Goal: Check status: Verify the current state of an ongoing process or item

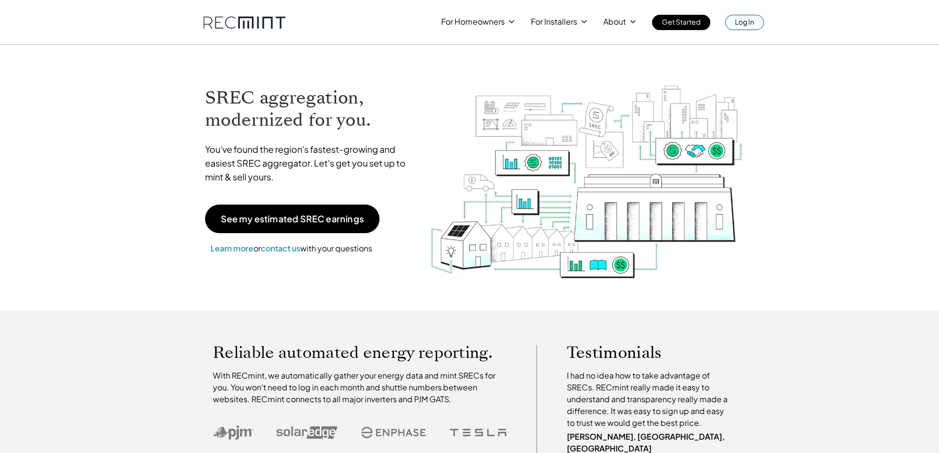
click at [743, 19] on p "Log In" at bounding box center [744, 22] width 19 height 14
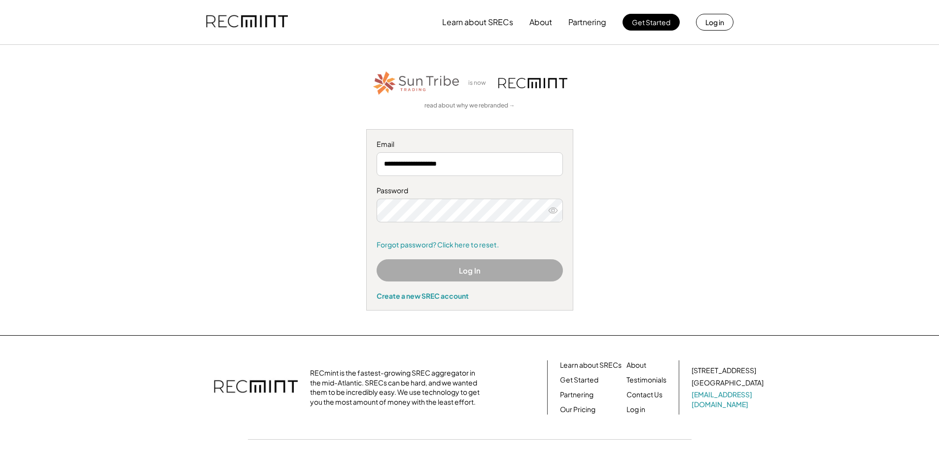
click at [430, 274] on button "Log In" at bounding box center [469, 270] width 186 height 22
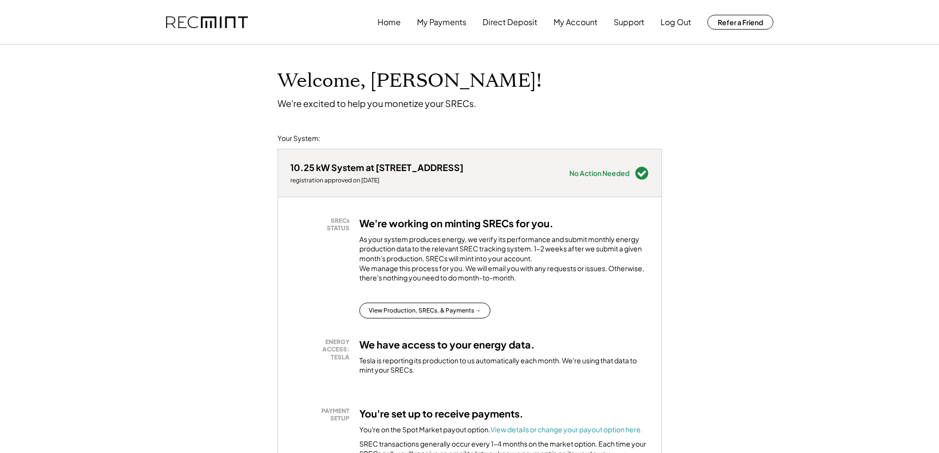
scroll to position [49, 0]
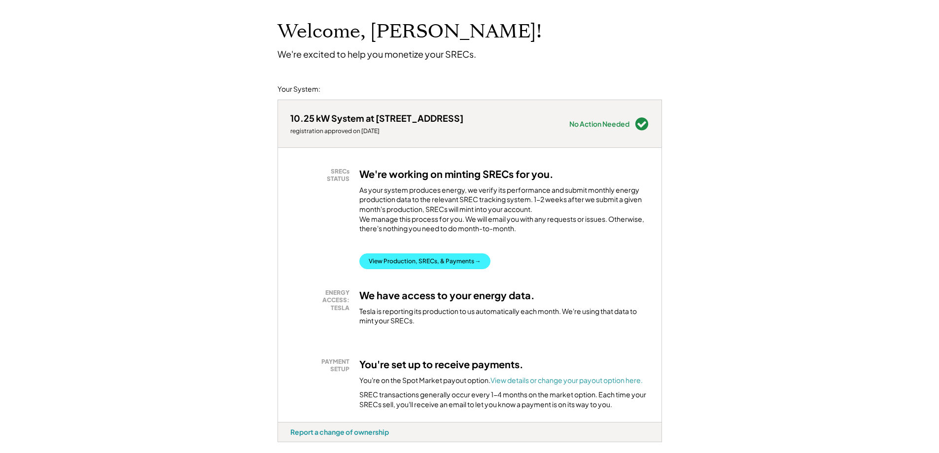
click at [415, 269] on button "View Production, SRECs, & Payments →" at bounding box center [424, 261] width 131 height 16
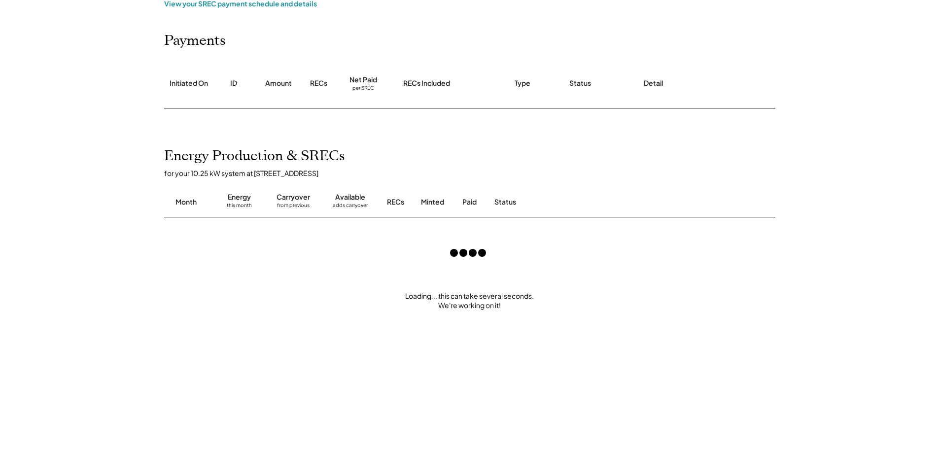
scroll to position [148, 0]
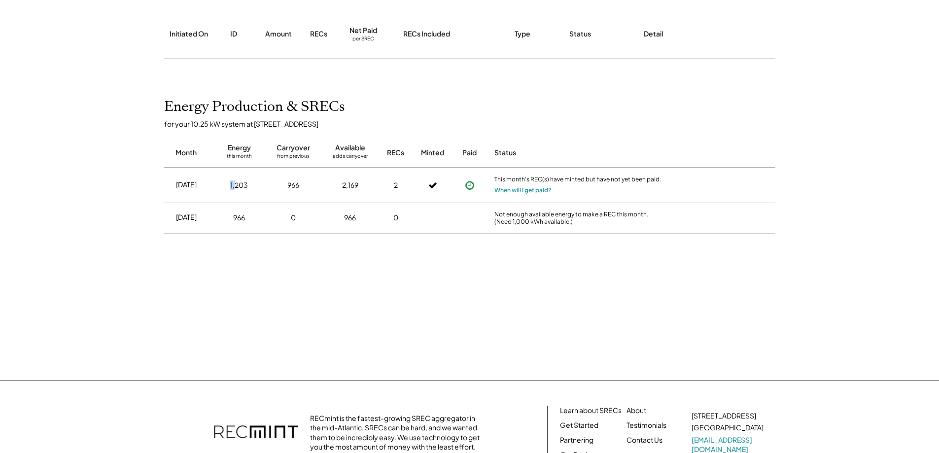
drag, startPoint x: 231, startPoint y: 184, endPoint x: 237, endPoint y: 200, distance: 16.8
click at [237, 196] on div "1,203" at bounding box center [239, 185] width 42 height 25
click at [237, 209] on div "966" at bounding box center [239, 217] width 42 height 25
drag, startPoint x: 353, startPoint y: 183, endPoint x: 373, endPoint y: 184, distance: 19.2
click at [373, 184] on div "2,169" at bounding box center [350, 185] width 47 height 25
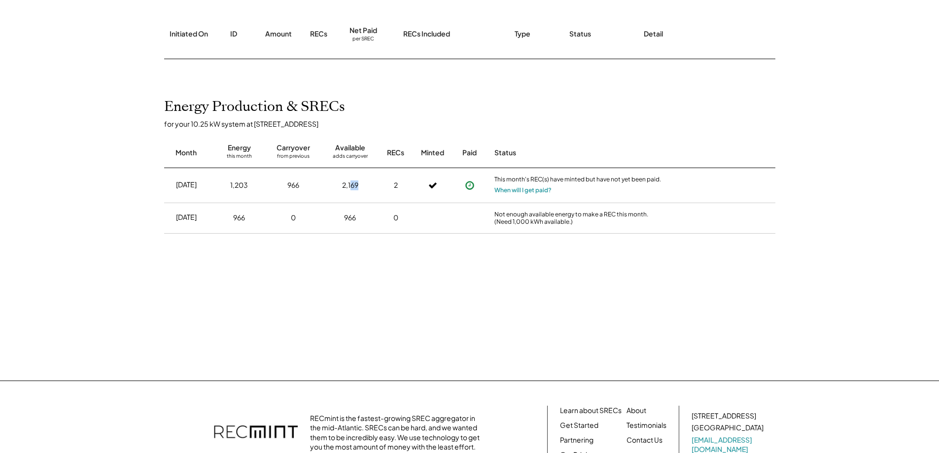
click at [349, 184] on div "2,169" at bounding box center [350, 185] width 16 height 10
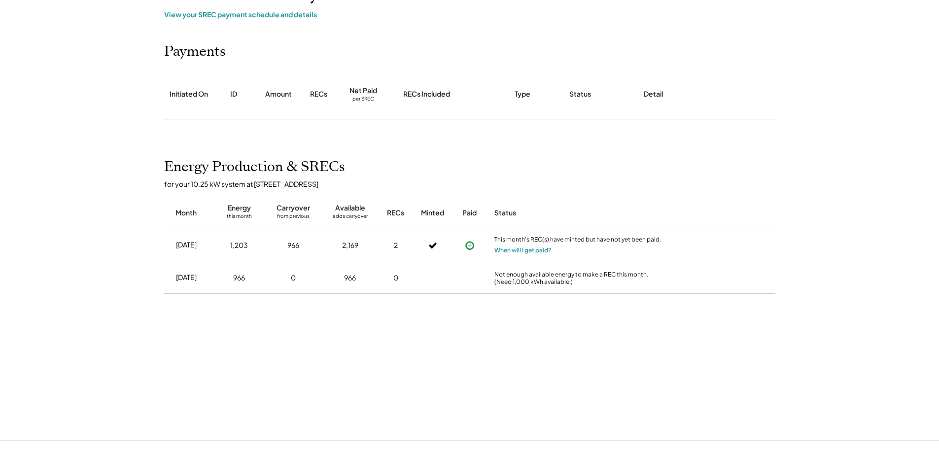
scroll to position [0, 0]
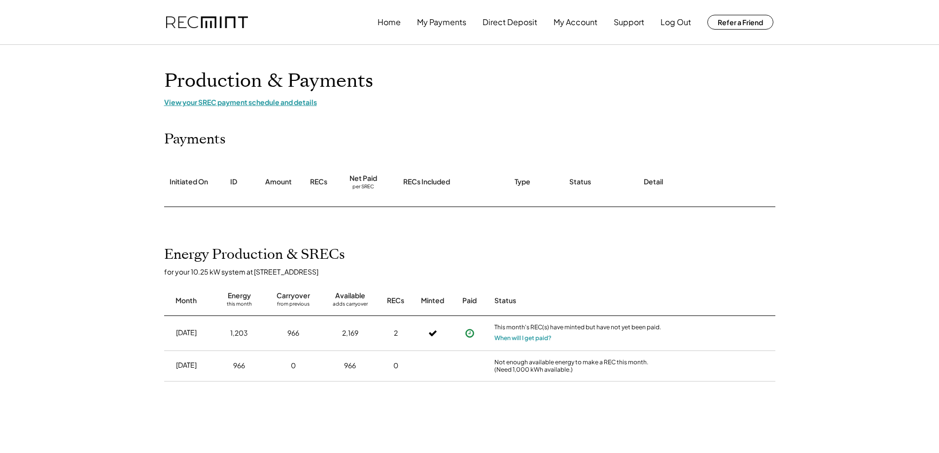
click at [225, 102] on div "View your SREC payment schedule and details" at bounding box center [469, 102] width 611 height 9
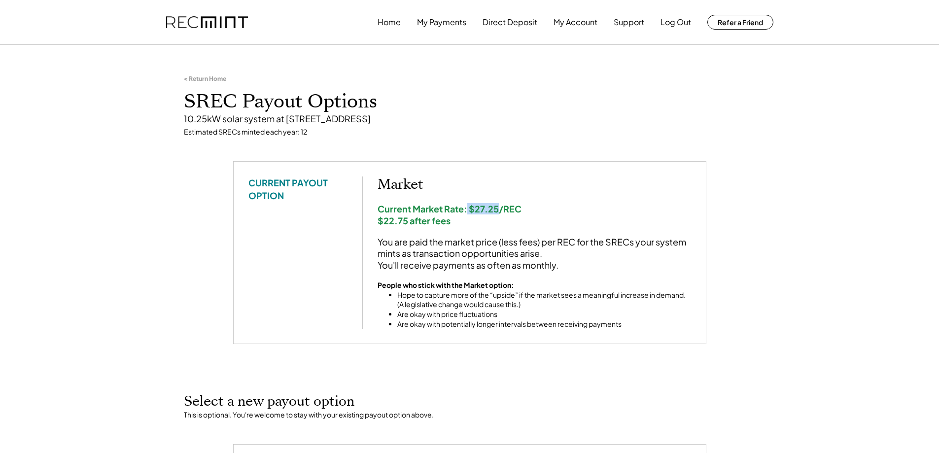
drag, startPoint x: 466, startPoint y: 207, endPoint x: 499, endPoint y: 212, distance: 33.4
click at [499, 212] on div "Current Market Rate: $27.25/REC $22.75 after fees" at bounding box center [533, 214] width 313 height 23
click at [508, 207] on div "Current Market Rate: $27.25/REC $22.75 after fees" at bounding box center [533, 214] width 313 height 23
drag, startPoint x: 379, startPoint y: 219, endPoint x: 453, endPoint y: 219, distance: 74.4
click at [453, 219] on div "Current Market Rate: $27.25/REC $22.75 after fees" at bounding box center [533, 214] width 313 height 23
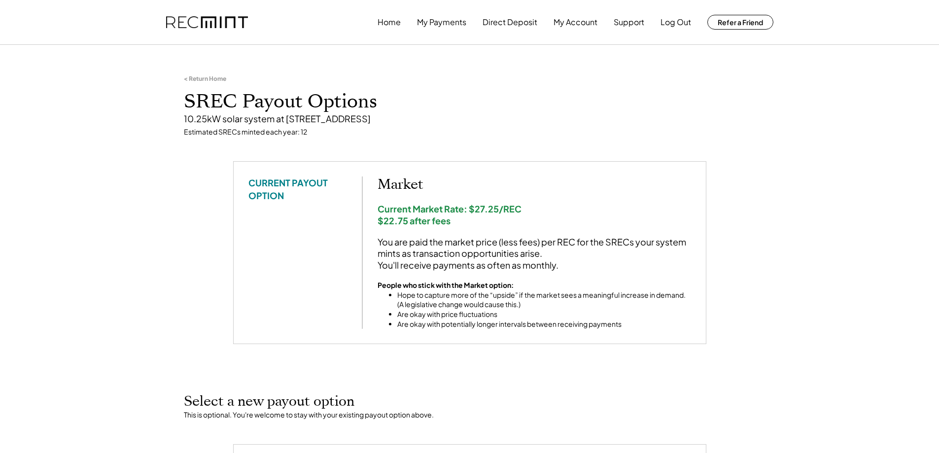
click at [734, 80] on div "< Return Home SREC Payout Options 10.25kW solar system at 13114 Curved Iron Rd,…" at bounding box center [469, 105] width 591 height 111
